Goal: Check status: Check status

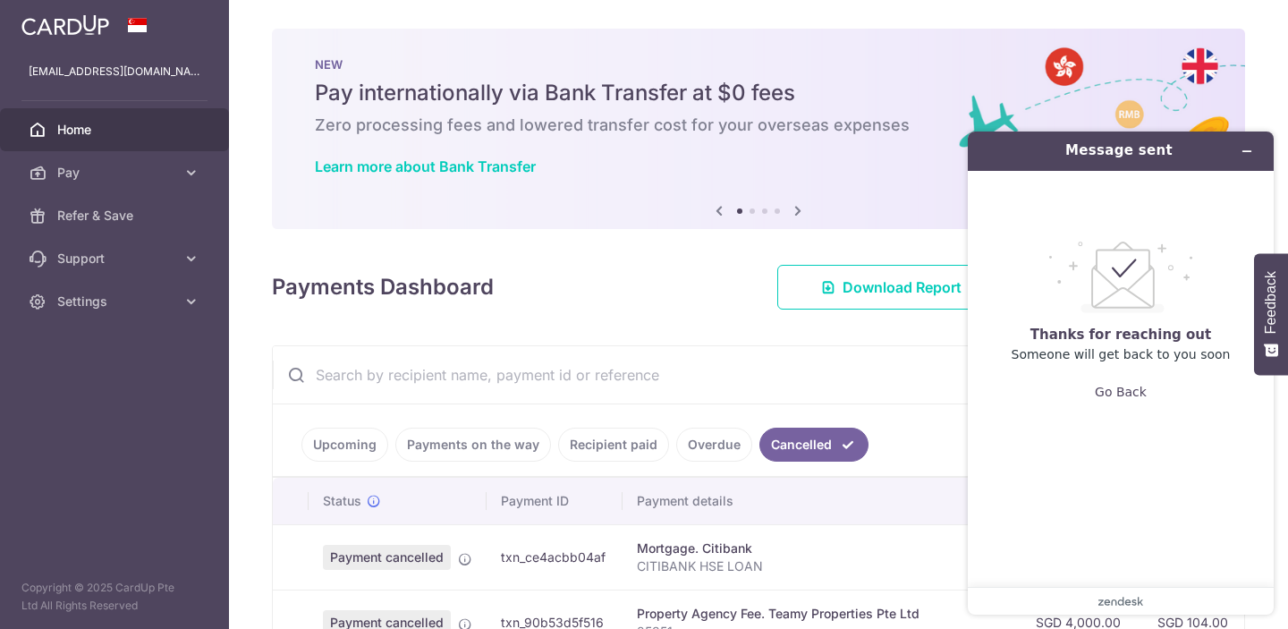
scroll to position [243, 0]
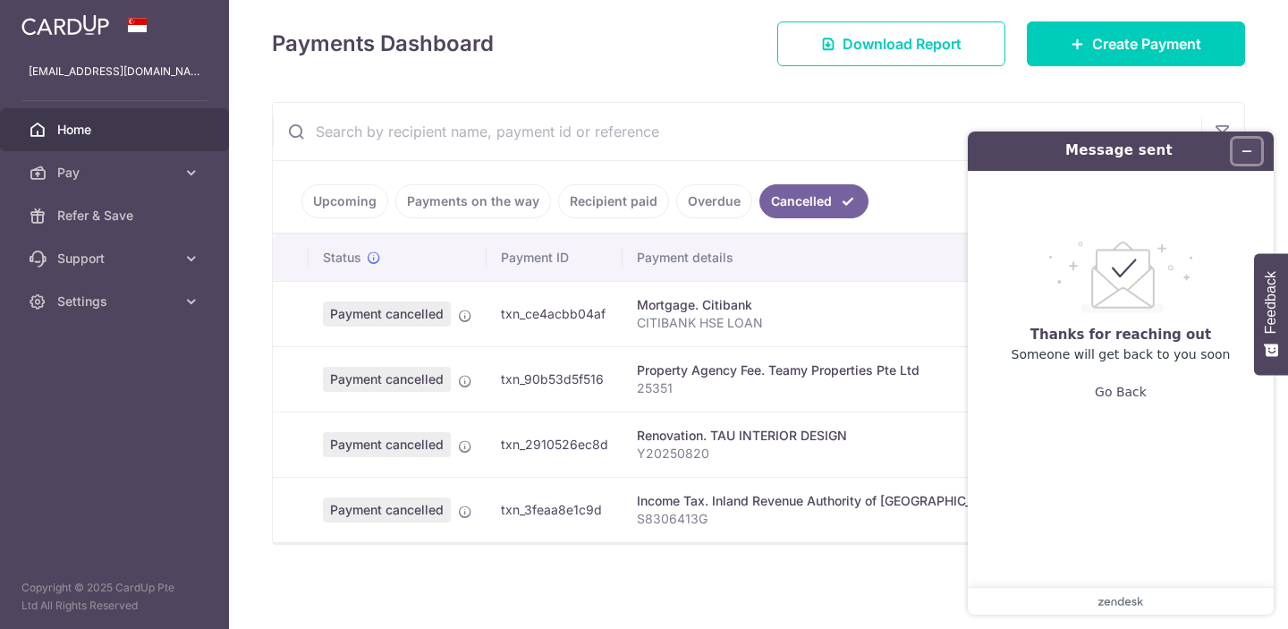
click at [1252, 147] on icon "Minimize widget" at bounding box center [1247, 151] width 13 height 13
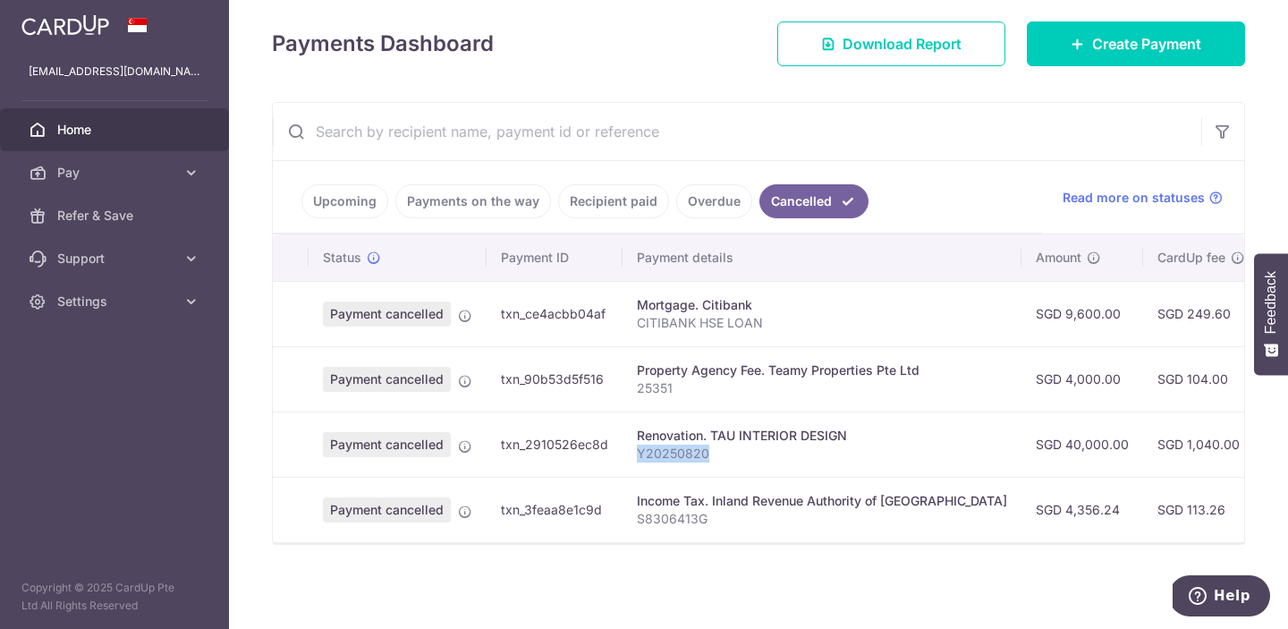
drag, startPoint x: 718, startPoint y: 453, endPoint x: 633, endPoint y: 454, distance: 85.0
click at [633, 454] on td "Renovation. TAU INTERIOR DESIGN Y20250820" at bounding box center [822, 444] width 399 height 65
click at [767, 454] on p "Y20250820" at bounding box center [822, 454] width 370 height 18
click at [666, 454] on p "Y20250820" at bounding box center [822, 454] width 370 height 18
drag, startPoint x: 715, startPoint y: 456, endPoint x: 630, endPoint y: 460, distance: 85.1
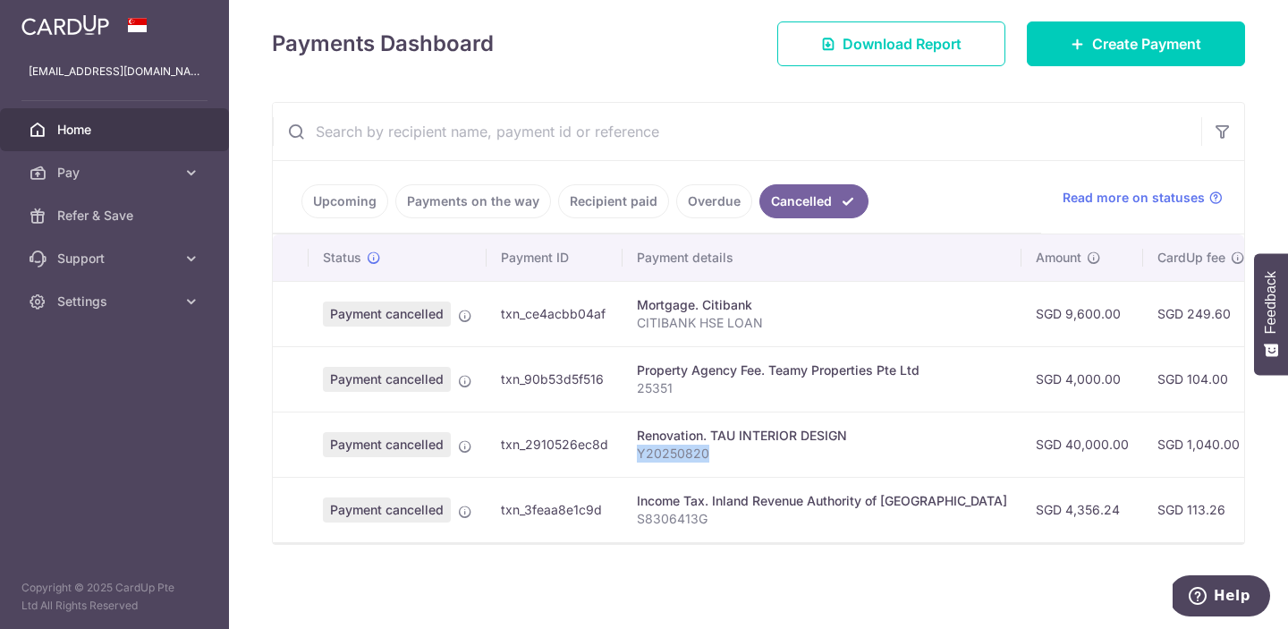
click at [630, 460] on td "Renovation. TAU INTERIOR DESIGN Y20250820" at bounding box center [822, 444] width 399 height 65
click at [707, 435] on div "Renovation. TAU INTERIOR DESIGN" at bounding box center [822, 436] width 370 height 18
drag, startPoint x: 713, startPoint y: 454, endPoint x: 628, endPoint y: 438, distance: 86.3
click at [628, 438] on td "Renovation. TAU INTERIOR DESIGN Y20250820" at bounding box center [822, 444] width 399 height 65
click at [740, 458] on p "Y20250820" at bounding box center [822, 454] width 370 height 18
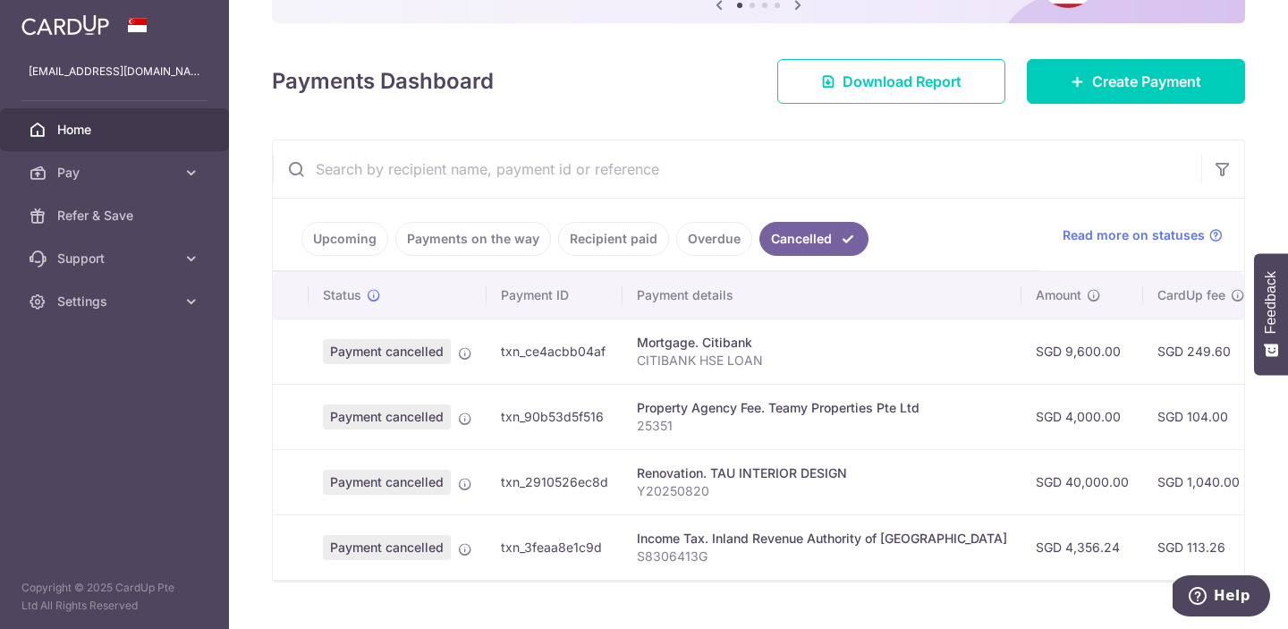
scroll to position [243, 0]
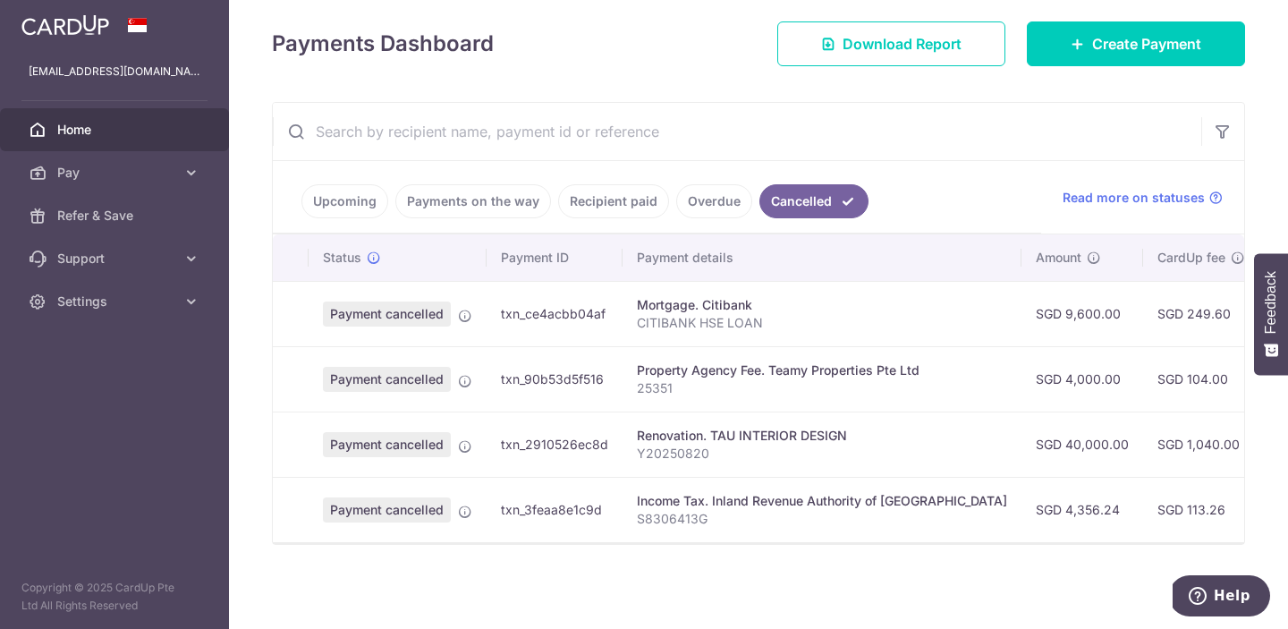
click at [344, 199] on link "Upcoming" at bounding box center [344, 201] width 87 height 34
